Goal: Find specific page/section

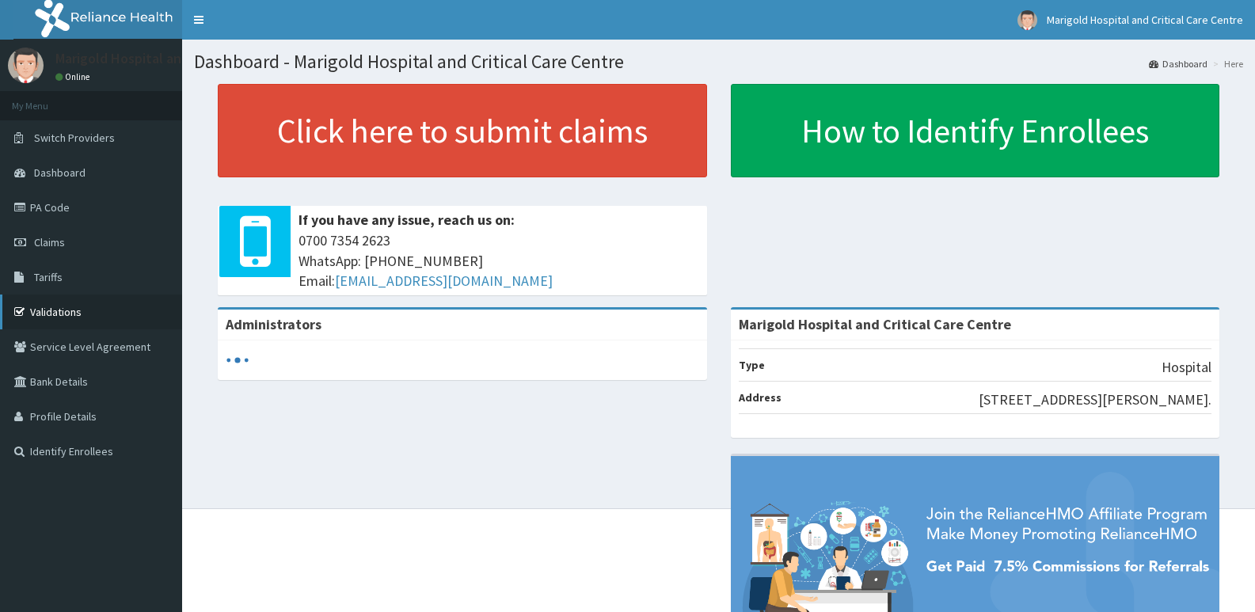
click at [85, 311] on link "Validations" at bounding box center [91, 312] width 182 height 35
